Goal: Transaction & Acquisition: Download file/media

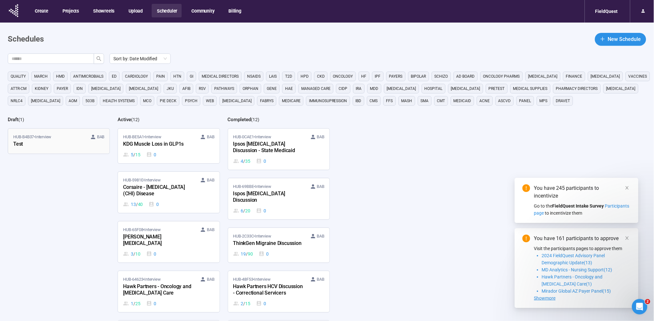
click at [60, 134] on div "HUB-B4B37 • Interview BAB" at bounding box center [58, 137] width 91 height 6
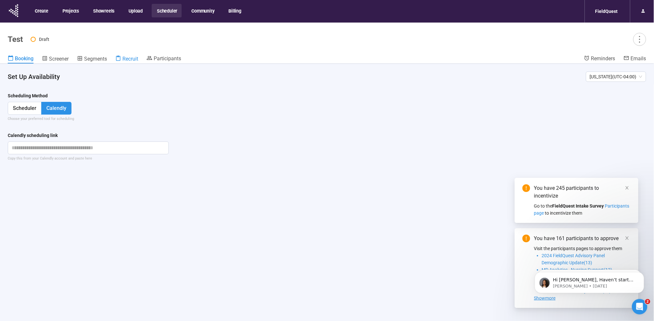
click at [131, 59] on span "Recruit" at bounding box center [130, 59] width 16 height 6
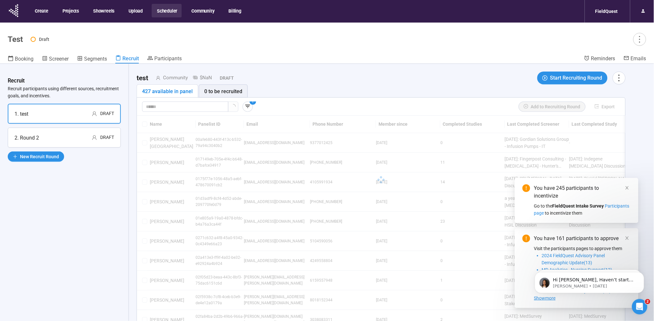
click at [174, 94] on div "427 available in panel" at bounding box center [167, 91] width 51 height 8
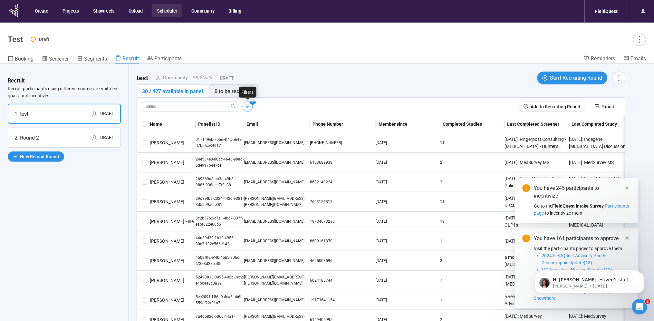
click at [245, 108] on icon "button" at bounding box center [247, 106] width 6 height 6
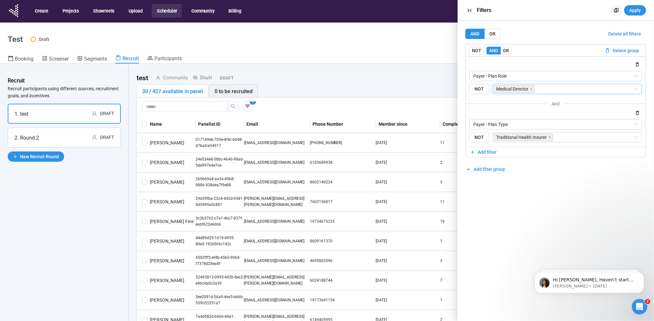
click at [634, 89] on div "Medical Director" at bounding box center [567, 89] width 150 height 10
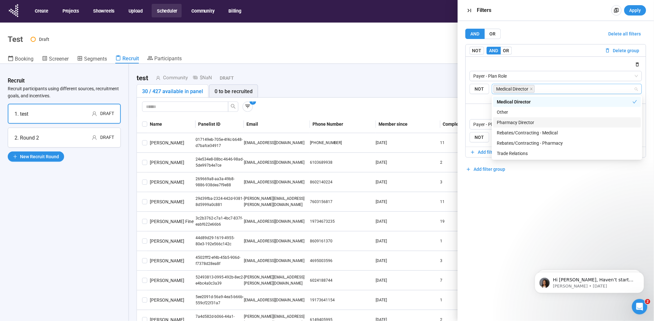
click at [547, 119] on div "Pharmacy Director" at bounding box center [567, 122] width 140 height 7
click at [532, 90] on icon "close" at bounding box center [531, 88] width 3 height 3
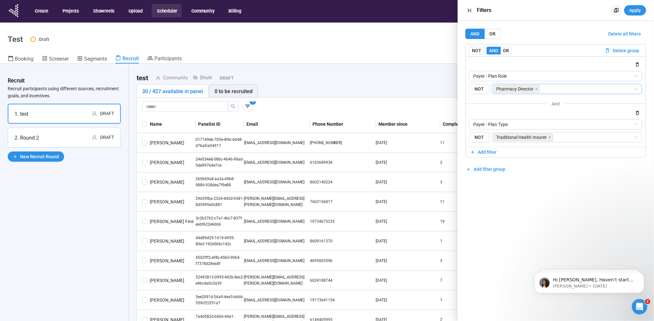
click at [529, 195] on div "AND OR Delete all filters NOT AND OR Delete group Payer - Plan Role NOT Pharmac…" at bounding box center [556, 171] width 196 height 300
click at [557, 135] on input "search" at bounding box center [594, 137] width 80 height 8
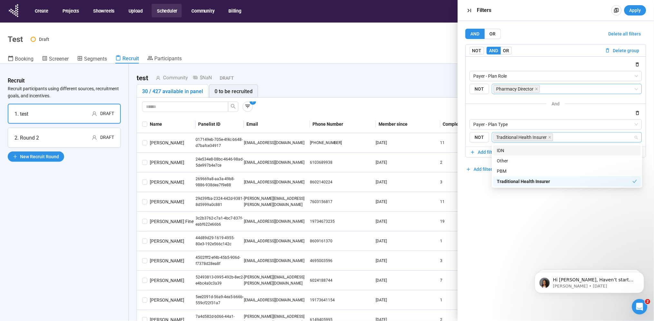
click at [527, 151] on div "IDN" at bounding box center [567, 150] width 140 height 7
drag, startPoint x: 527, startPoint y: 151, endPoint x: 517, endPoint y: 170, distance: 21.9
click at [517, 170] on div "IDN Other PBM Traditional Health Insurer" at bounding box center [567, 165] width 148 height 41
click at [517, 170] on div "PBM" at bounding box center [567, 170] width 140 height 7
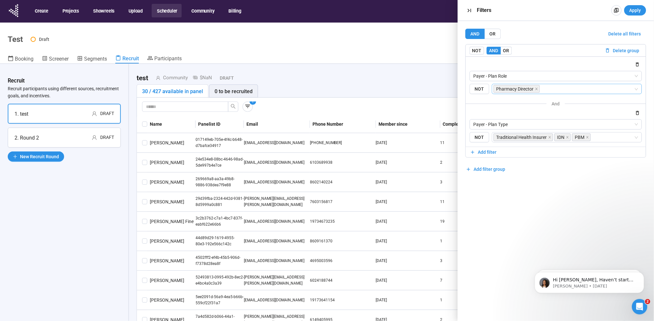
click at [502, 206] on div "AND OR Delete all filters NOT AND OR Delete group Payer - Plan Role NOT Pharmac…" at bounding box center [556, 171] width 196 height 300
click at [632, 12] on span "Apply" at bounding box center [635, 10] width 12 height 7
click at [471, 9] on icon "button" at bounding box center [469, 10] width 7 height 7
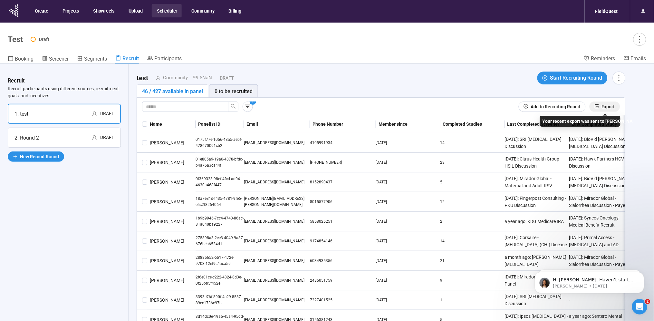
click at [601, 106] on button "Export" at bounding box center [604, 106] width 31 height 10
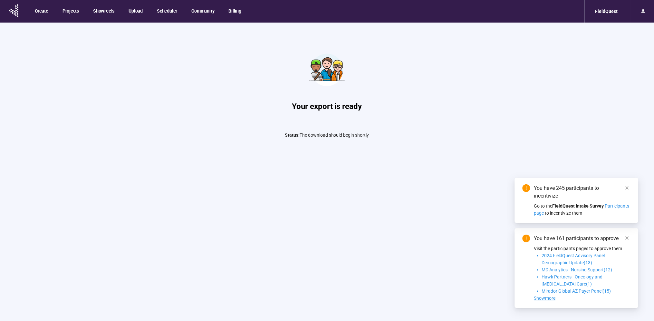
drag, startPoint x: 0, startPoint y: 0, endPoint x: 367, endPoint y: 159, distance: 399.9
click at [367, 159] on main "Your export is ready Status: The download should begin shortly" at bounding box center [327, 183] width 654 height 321
